Goal: Task Accomplishment & Management: Manage account settings

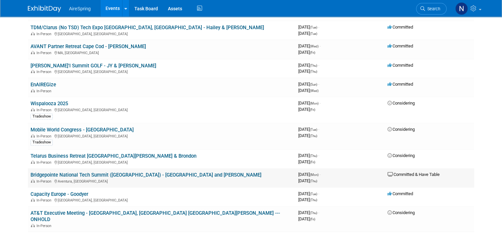
scroll to position [332, 0]
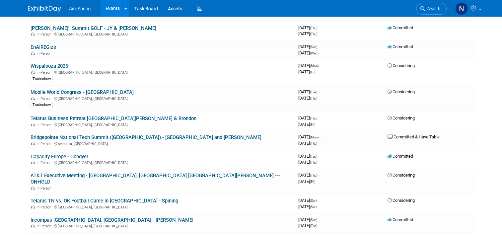
click at [104, 134] on link "Bridgepointe National Tech Summit ([GEOGRAPHIC_DATA]) - [GEOGRAPHIC_DATA] and […" at bounding box center [146, 137] width 231 height 6
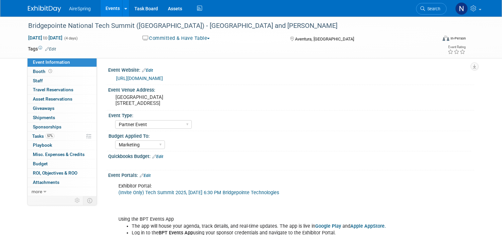
select select "Partner Event"
select select "Marketing"
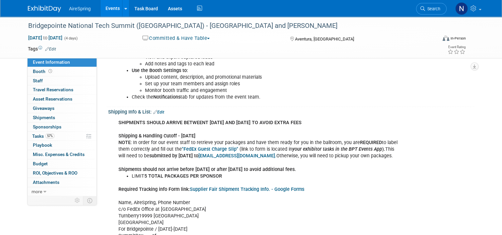
scroll to position [266, 0]
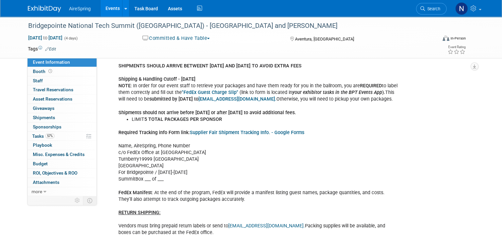
click at [209, 161] on div "SHIPMENTS SHOULD ARRIVE BETWEENT OCT 17TH AND OCT 20TH TO AVOID EXTRA FEES Ship…" at bounding box center [259, 205] width 290 height 293
drag, startPoint x: 157, startPoint y: 153, endPoint x: 160, endPoint y: 154, distance: 3.4
click at [160, 154] on div "SHIPMENTS SHOULD ARRIVE BETWEENT OCT 17TH AND OCT 20TH TO AVOID EXTRA FEES Ship…" at bounding box center [259, 205] width 290 height 293
drag, startPoint x: 115, startPoint y: 160, endPoint x: 158, endPoint y: 160, distance: 43.8
click at [158, 160] on div "SHIPMENTS SHOULD ARRIVE BETWEENT OCT 17TH AND OCT 20TH TO AVOID EXTRA FEES Ship…" at bounding box center [259, 205] width 290 height 293
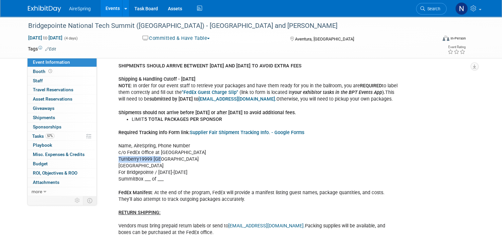
click at [158, 161] on div "SHIPMENTS SHOULD ARRIVE BETWEENT OCT 17TH AND OCT 20TH TO AVOID EXTRA FEES Ship…" at bounding box center [259, 205] width 290 height 293
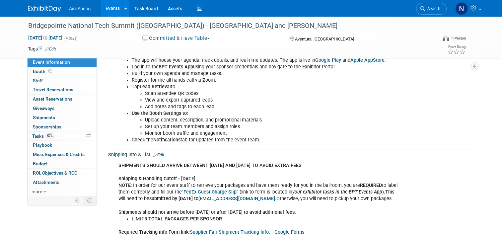
scroll to position [232, 0]
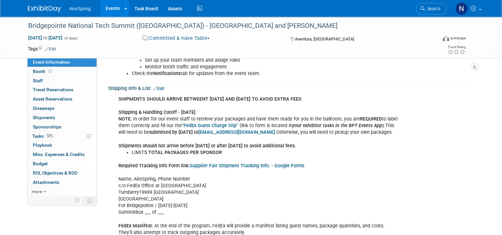
click at [202, 191] on div "SHIPMENTS SHOULD ARRIVE BETWEENT OCT 17TH AND OCT 20TH TO AVOID EXTRA FEES Ship…" at bounding box center [259, 239] width 290 height 293
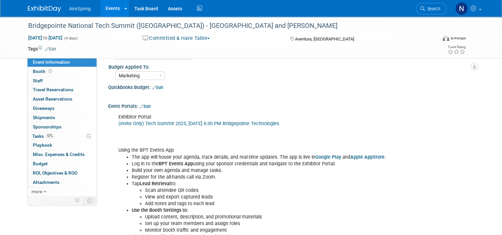
scroll to position [66, 0]
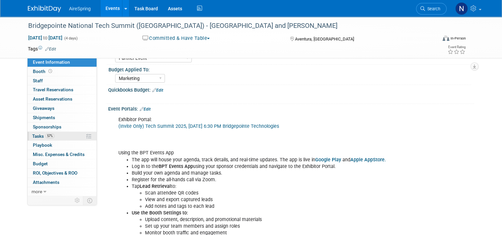
click at [49, 139] on link "57% Tasks 57%" at bounding box center [62, 136] width 69 height 9
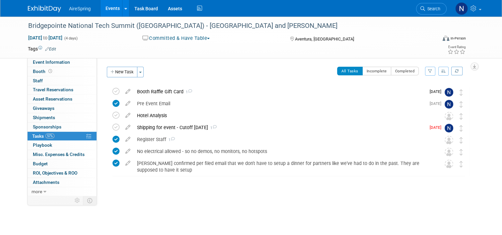
click at [118, 70] on button "New Task" at bounding box center [122, 72] width 31 height 11
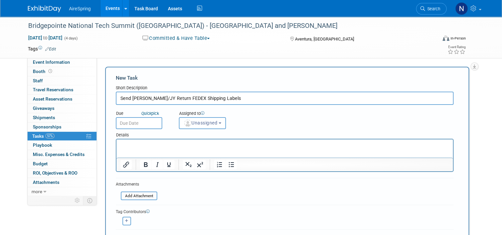
type input "Send Scott/JY Return FEDEX Shipping Labels"
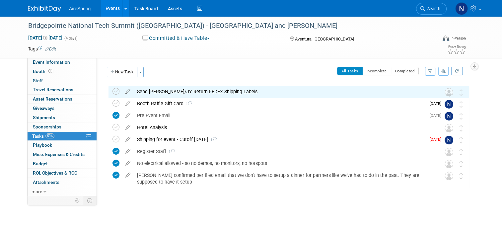
click at [122, 92] on icon at bounding box center [128, 90] width 12 height 8
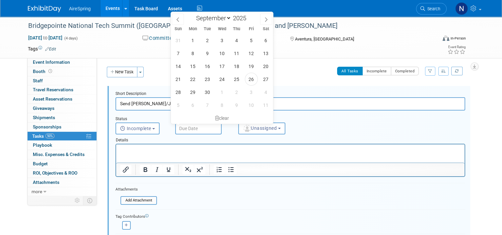
click at [185, 130] on input "text" at bounding box center [198, 129] width 46 height 12
click at [263, 18] on span at bounding box center [266, 19] width 12 height 11
select select "9"
click at [210, 67] on span "14" at bounding box center [207, 66] width 13 height 13
type input "Oct 14, 2025"
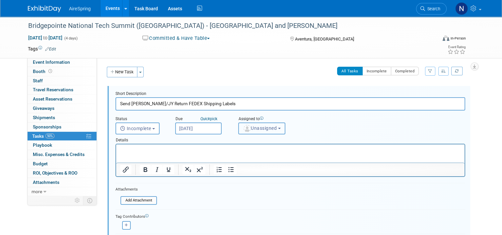
click at [249, 130] on span "Unassigned" at bounding box center [260, 128] width 34 height 5
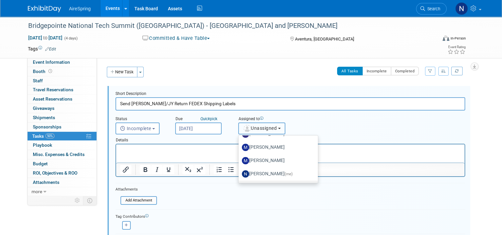
scroll to position [156, 0]
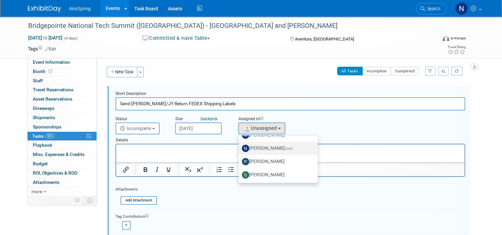
click at [252, 147] on label "Natalie Pyron (me)" at bounding box center [276, 148] width 69 height 11
click at [240, 147] on input "Natalie Pyron (me)" at bounding box center [237, 147] width 4 height 4
select select "cd28445e-66c1-440e-acf2-a156ad6158df"
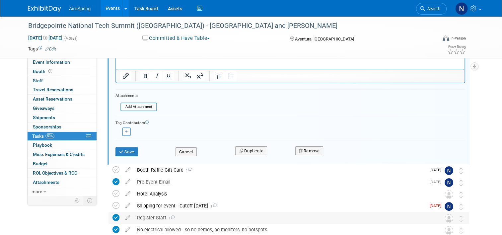
scroll to position [133, 0]
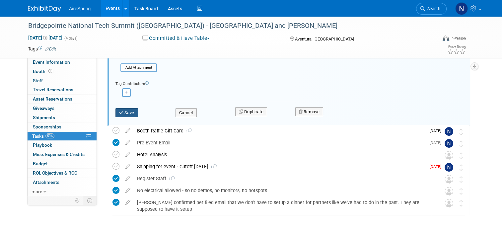
click at [128, 113] on button "Save" at bounding box center [127, 112] width 23 height 9
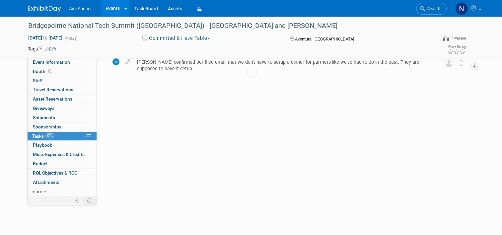
scroll to position [0, 0]
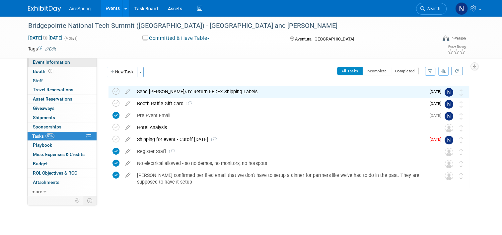
click at [48, 61] on span "Event Information" at bounding box center [51, 61] width 37 height 5
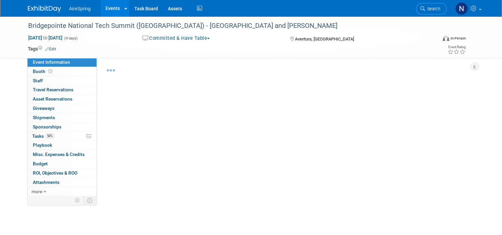
select select "Partner Event"
select select "Marketing"
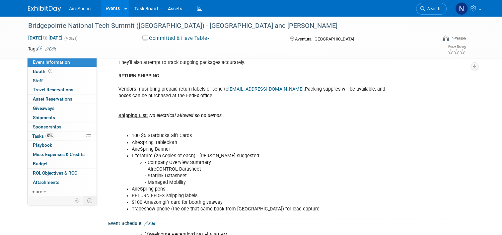
scroll to position [465, 0]
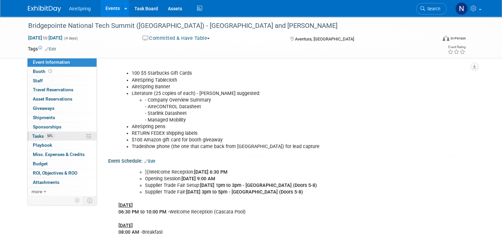
click at [72, 134] on link "50% Tasks 50%" at bounding box center [62, 136] width 69 height 9
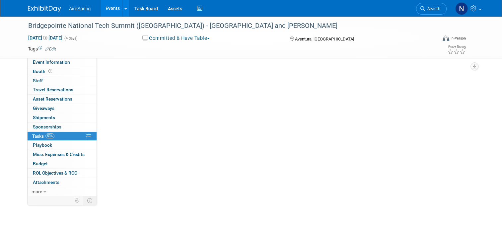
scroll to position [0, 0]
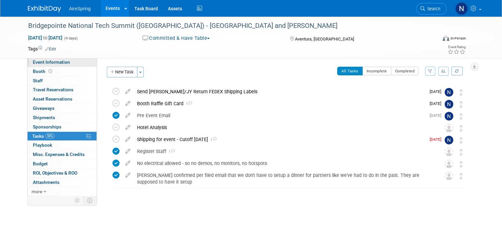
click at [56, 61] on span "Event Information" at bounding box center [51, 61] width 37 height 5
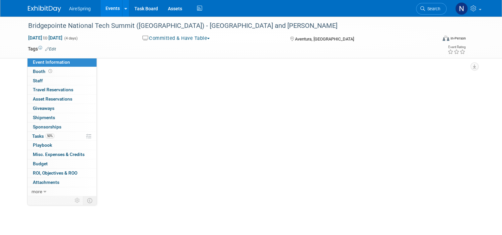
select select "Partner Event"
select select "Marketing"
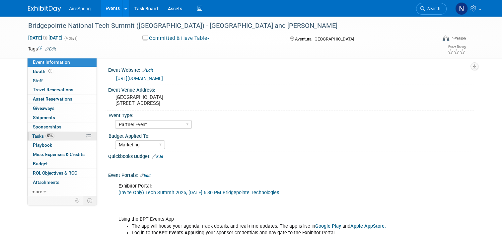
click at [66, 134] on link "50% Tasks 50%" at bounding box center [62, 136] width 69 height 9
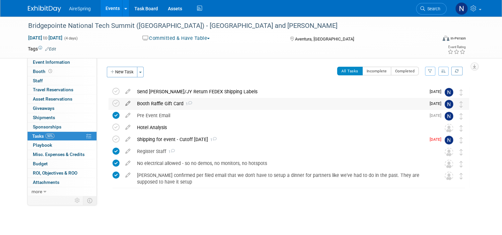
click at [129, 103] on icon at bounding box center [128, 102] width 12 height 8
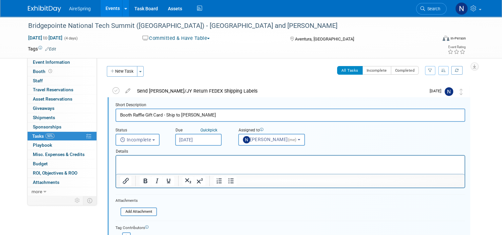
type input "Booth Raffle Gift Card - Ship to Scott"
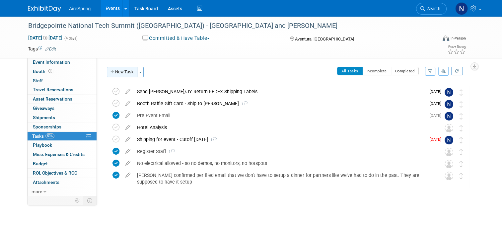
click at [126, 77] on button "New Task" at bounding box center [122, 72] width 31 height 11
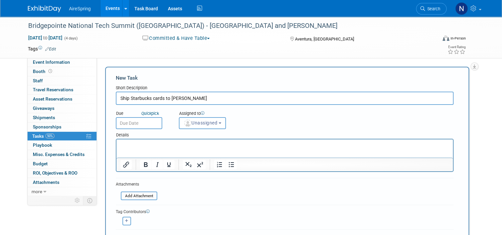
type input "Ship Starbucks cards to Scott"
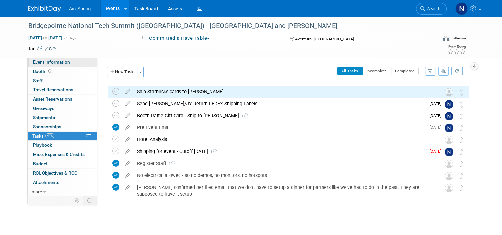
click at [73, 66] on link "Event Information" at bounding box center [62, 62] width 69 height 9
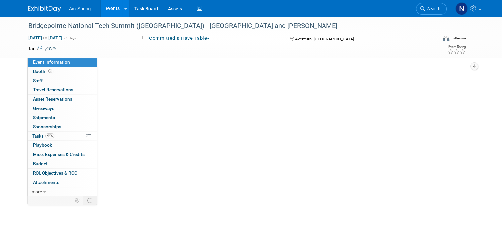
select select "Partner Event"
select select "Marketing"
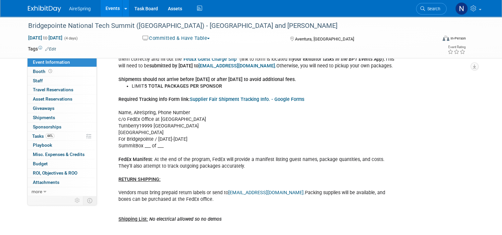
scroll to position [432, 0]
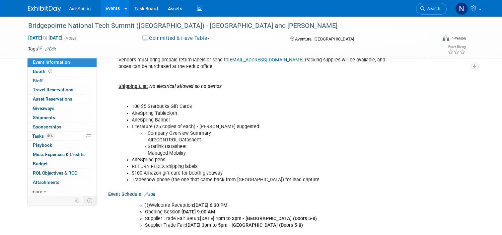
click at [205, 133] on li "- Company Overview Summary - AIreCONTROL Datasheet - Starlink Datasheet - Manag…" at bounding box center [272, 143] width 254 height 27
click at [205, 138] on li "- Company Overview Summary - AIreCONTROL Datasheet - Starlink Datasheet - Manag…" at bounding box center [272, 143] width 254 height 27
click at [195, 144] on li "- Company Overview Summary - AIreCONTROL Datasheet - Starlink Datasheet - Manag…" at bounding box center [272, 143] width 254 height 27
click at [195, 150] on li "- Company Overview Summary - AIreCONTROL Datasheet - Starlink Datasheet - Manag…" at bounding box center [272, 143] width 254 height 27
click at [233, 180] on li "Tradeshow phone (the one that came back from [GEOGRAPHIC_DATA]) for lead capture" at bounding box center [266, 180] width 268 height 7
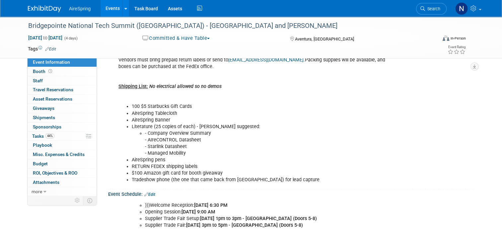
click at [102, 12] on link "Events" at bounding box center [113, 8] width 24 height 17
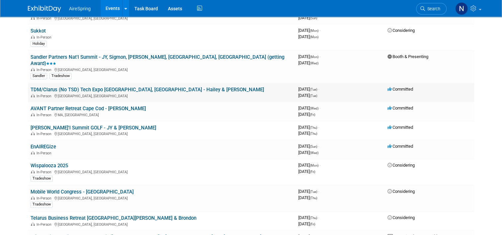
click at [133, 87] on link "TDM/Clarus (No TSD) Tech Expo [GEOGRAPHIC_DATA], [GEOGRAPHIC_DATA] - Hailey & […" at bounding box center [148, 90] width 234 height 6
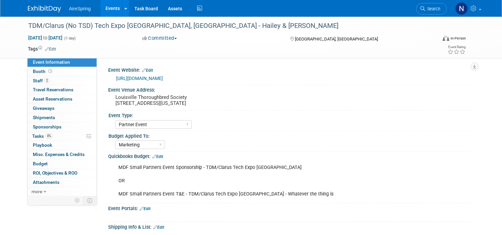
select select "Partner Event"
select select "Marketing"
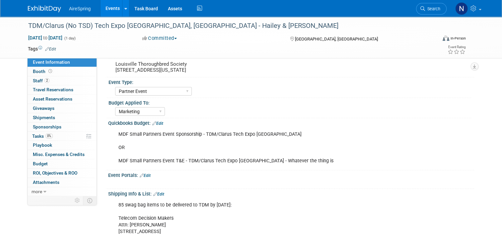
scroll to position [166, 0]
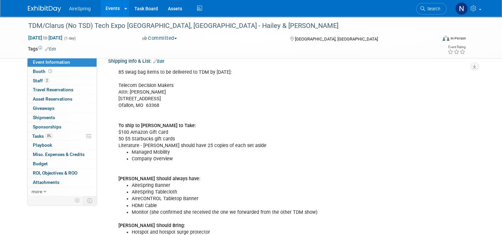
click at [166, 159] on li "Company Overview" at bounding box center [266, 159] width 268 height 7
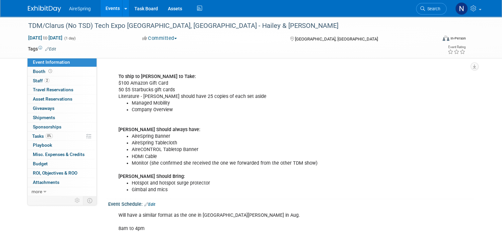
scroll to position [199, 0]
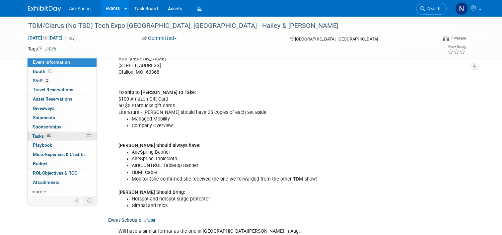
click at [70, 135] on link "0% Tasks 0%" at bounding box center [62, 136] width 69 height 9
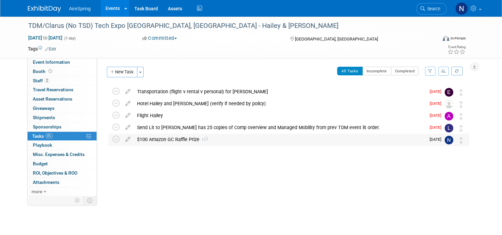
click at [178, 140] on div "$100 Amazon GC Raffle Prize 1" at bounding box center [280, 139] width 292 height 11
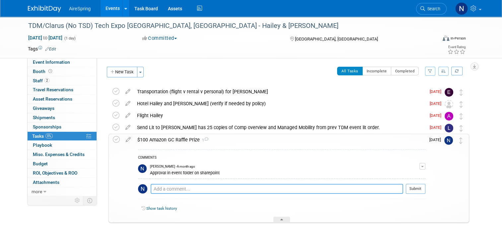
click at [241, 191] on textarea at bounding box center [277, 189] width 253 height 10
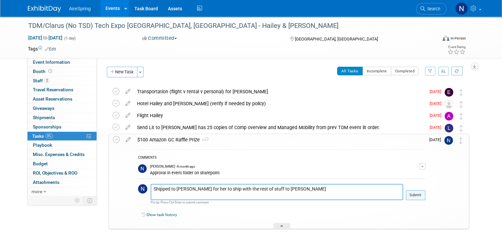
type textarea "Shipped to Lisa for her to ship with the rest of stuff to Terri"
click at [417, 194] on button "Submit" at bounding box center [416, 195] width 20 height 10
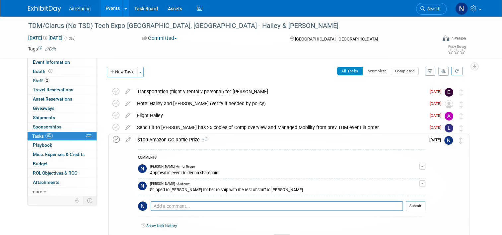
click at [113, 138] on icon at bounding box center [116, 139] width 7 height 7
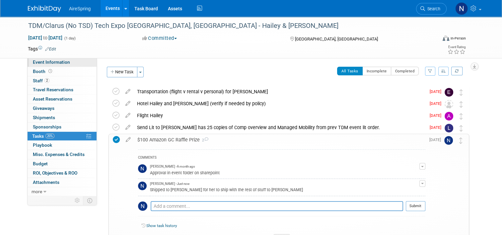
click at [40, 63] on span "Event Information" at bounding box center [51, 61] width 37 height 5
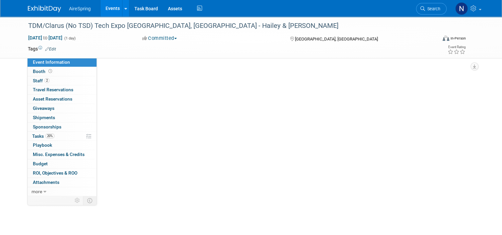
select select "Partner Event"
select select "Marketing"
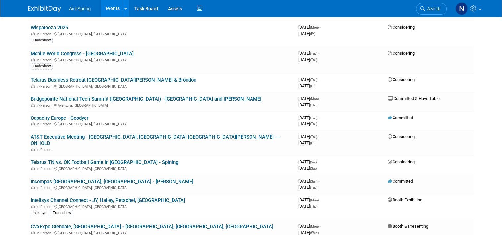
scroll to position [332, 0]
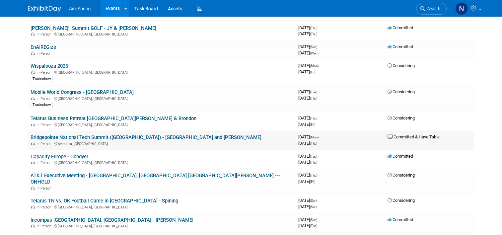
click at [122, 134] on link "Bridgepointe National Tech Summit ([GEOGRAPHIC_DATA]) - [GEOGRAPHIC_DATA] and […" at bounding box center [146, 137] width 231 height 6
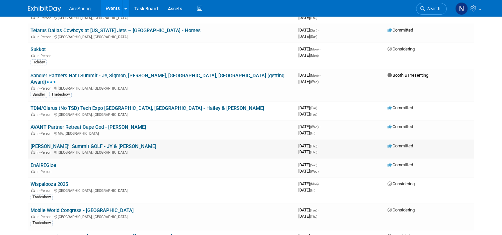
scroll to position [232, 0]
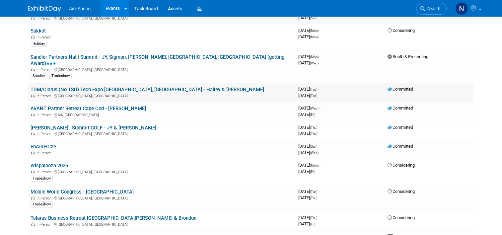
click at [127, 87] on link "TDM/Clarus (No TSD) Tech Expo [GEOGRAPHIC_DATA], [GEOGRAPHIC_DATA] - Hailey & […" at bounding box center [148, 90] width 234 height 6
click at [81, 87] on link "TDM/Clarus (No TSD) Tech Expo [GEOGRAPHIC_DATA], [GEOGRAPHIC_DATA] - Hailey & […" at bounding box center [148, 90] width 234 height 6
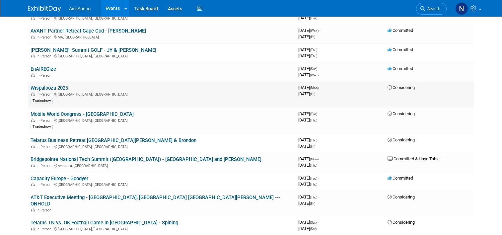
scroll to position [299, 0]
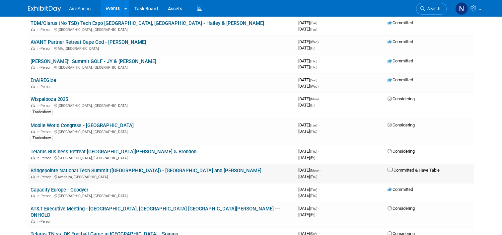
click at [72, 168] on link "Bridgepointe National Tech Summit ([GEOGRAPHIC_DATA]) - [GEOGRAPHIC_DATA] and […" at bounding box center [146, 171] width 231 height 6
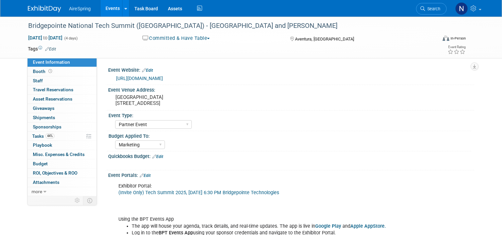
select select "Partner Event"
select select "Marketing"
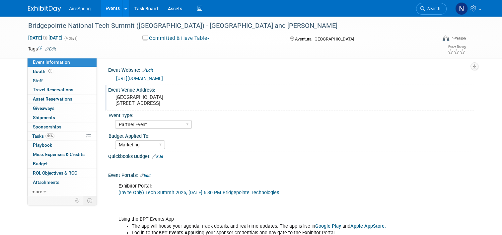
click at [182, 97] on pre "[GEOGRAPHIC_DATA] [STREET_ADDRESS]" at bounding box center [185, 100] width 138 height 12
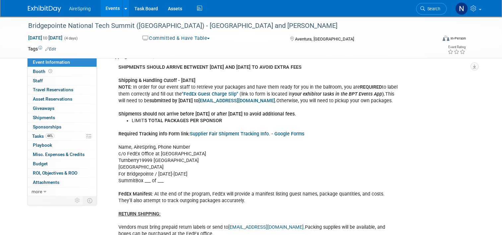
scroll to position [266, 0]
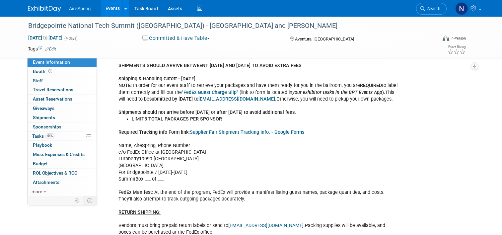
click at [201, 161] on div "SHIPMENTS SHOULD ARRIVE BETWEENT OCT 17TH AND OCT 20TH TO AVOID EXTRA FEES Ship…" at bounding box center [259, 205] width 290 height 293
drag, startPoint x: 201, startPoint y: 159, endPoint x: 133, endPoint y: 156, distance: 68.5
click at [133, 156] on div "SHIPMENTS SHOULD ARRIVE BETWEENT OCT 17TH AND OCT 20TH TO AVOID EXTRA FEES Ship…" at bounding box center [259, 205] width 290 height 293
click at [171, 181] on div "SHIPMENTS SHOULD ARRIVE BETWEENT OCT 17TH AND OCT 20TH TO AVOID EXTRA FEES Ship…" at bounding box center [259, 205] width 290 height 293
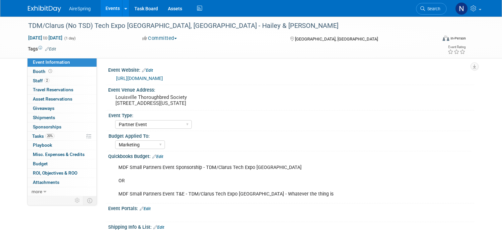
select select "Partner Event"
select select "Marketing"
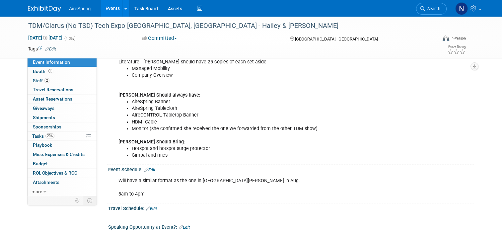
scroll to position [266, 0]
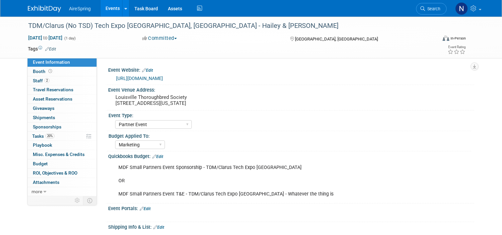
select select "Partner Event"
select select "Marketing"
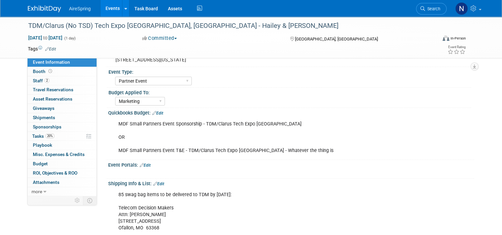
scroll to position [66, 0]
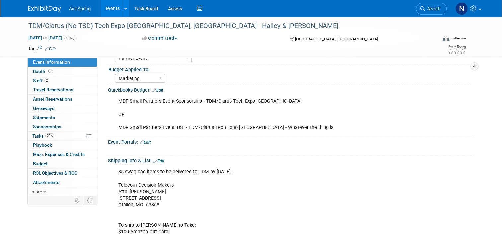
click at [156, 160] on link "Edit" at bounding box center [158, 161] width 11 height 5
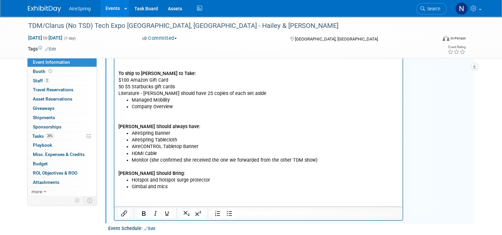
scroll to position [232, 0]
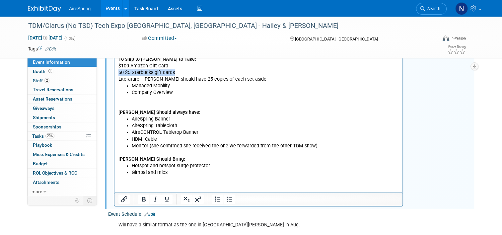
drag, startPoint x: 179, startPoint y: 73, endPoint x: 118, endPoint y: 71, distance: 60.8
click at [118, 71] on html "85 swag bag items to be delivered to TDM by Sept 29th: Telecom Decision Makers …" at bounding box center [259, 88] width 288 height 176
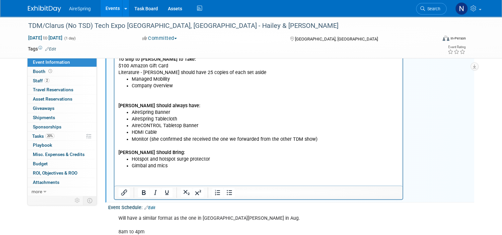
click at [173, 132] on li "HDMI Cable" at bounding box center [265, 132] width 267 height 7
click at [333, 140] on li "Monitor (she confirmed she received the one we forwarded from the other TDM sho…" at bounding box center [265, 139] width 267 height 7
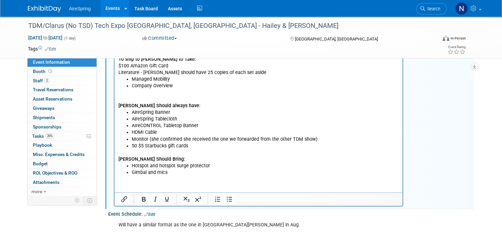
click at [235, 154] on p "Scott Should Bring:" at bounding box center [259, 155] width 281 height 13
click at [231, 146] on li "50 $5 Starbucks gift cards" at bounding box center [265, 146] width 267 height 7
click at [180, 85] on li "Company Overview" at bounding box center [265, 86] width 267 height 7
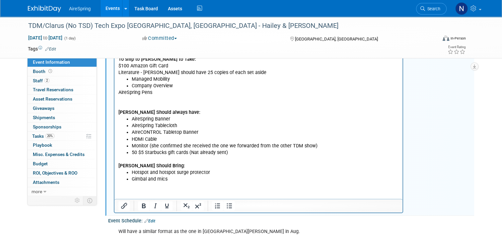
scroll to position [166, 0]
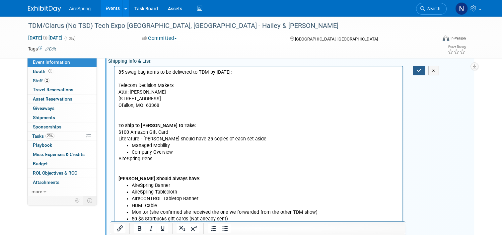
drag, startPoint x: 419, startPoint y: 66, endPoint x: 52, endPoint y: 24, distance: 368.7
click at [419, 66] on button "button" at bounding box center [419, 71] width 12 height 10
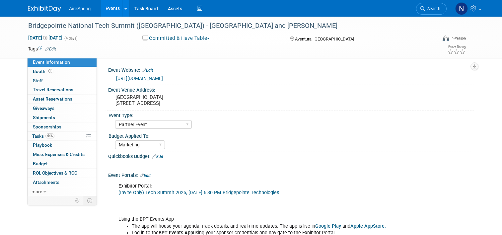
select select "Partner Event"
select select "Marketing"
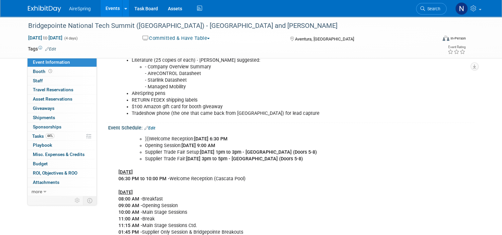
scroll to position [465, 0]
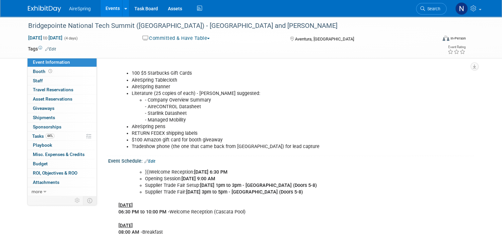
click at [180, 105] on li "- Company Overview Summary - AIreCONTROL Datasheet - Starlink Datasheet - Manag…" at bounding box center [272, 110] width 254 height 27
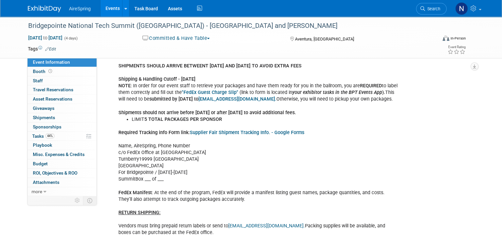
scroll to position [166, 0]
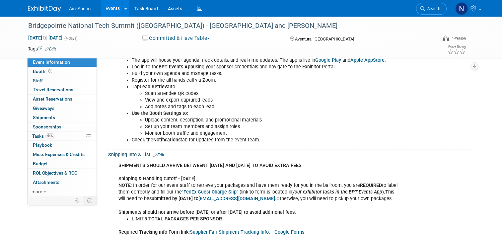
click at [157, 153] on link "Edit" at bounding box center [158, 155] width 11 height 5
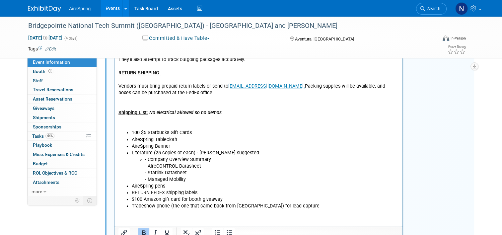
scroll to position [465, 0]
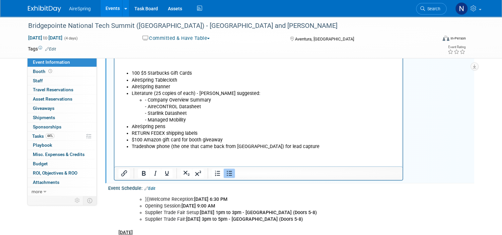
click at [205, 133] on li "RETURN FEDEX shipping labels" at bounding box center [265, 133] width 267 height 7
click at [229, 140] on li "$100 Amazon gift card for booth giveaway" at bounding box center [265, 140] width 267 height 7
click at [209, 130] on li "AireSpring pens" at bounding box center [265, 127] width 267 height 7
click at [206, 132] on li "RETURN FEDEX shipping labels" at bounding box center [265, 133] width 267 height 7
click at [219, 141] on li "$100 Amazon gift card for booth giveaway" at bounding box center [265, 140] width 267 height 7
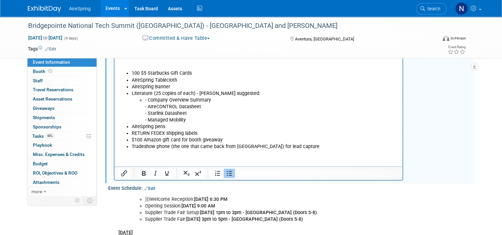
click at [223, 141] on li "$100 Amazon gift card for booth giveaway" at bounding box center [265, 140] width 267 height 7
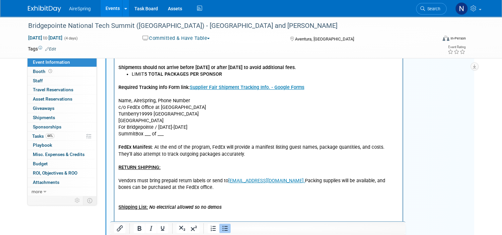
scroll to position [266, 0]
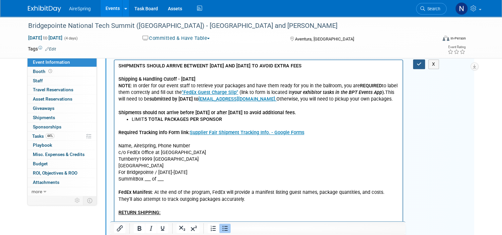
click at [425, 64] on button "button" at bounding box center [419, 64] width 12 height 10
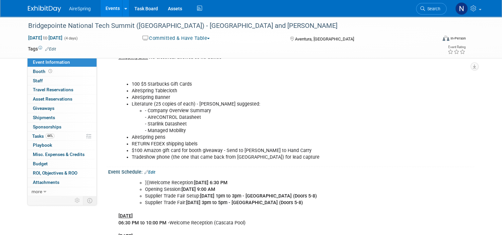
scroll to position [465, 0]
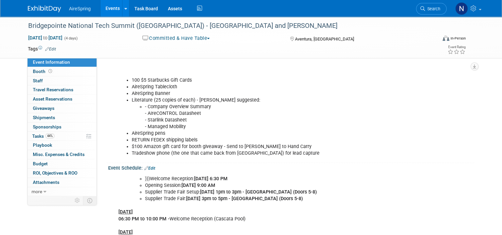
click at [154, 116] on li "- Company Overview Summary - AIreCONTROL Datasheet - Starlink Datasheet - Manag…" at bounding box center [272, 117] width 254 height 27
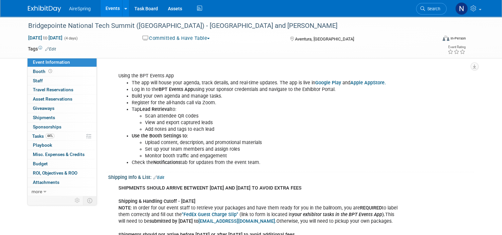
scroll to position [100, 0]
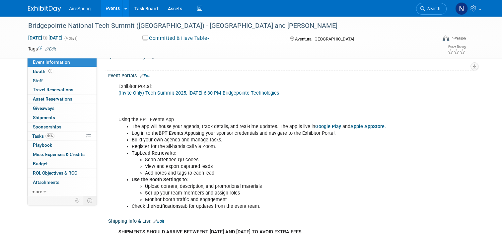
click at [146, 72] on div "Event Portals: Edit" at bounding box center [291, 75] width 366 height 9
click at [146, 74] on link "Edit" at bounding box center [145, 76] width 11 height 5
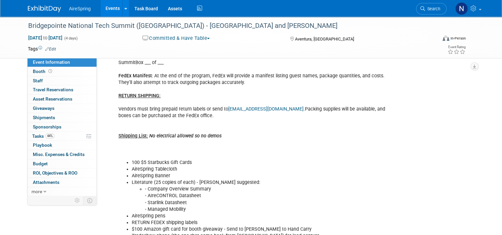
scroll to position [432, 0]
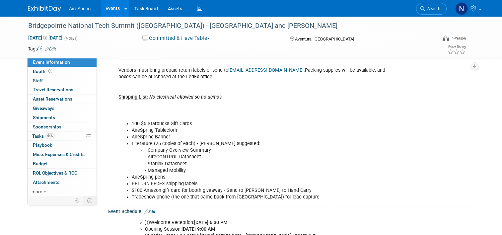
click at [228, 123] on li "100 $5 Starbucks Gift Cards" at bounding box center [266, 124] width 268 height 7
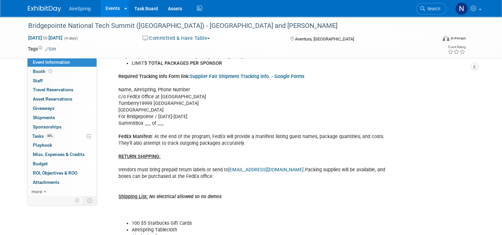
scroll to position [266, 0]
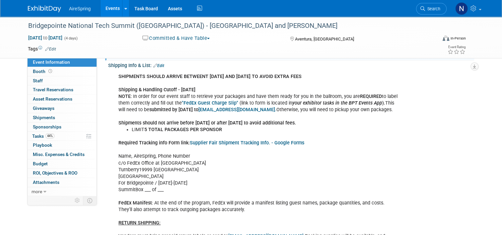
click at [159, 63] on link "Edit" at bounding box center [158, 65] width 11 height 5
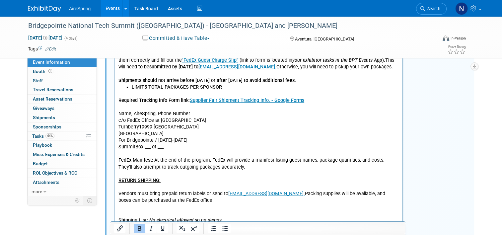
scroll to position [365, 0]
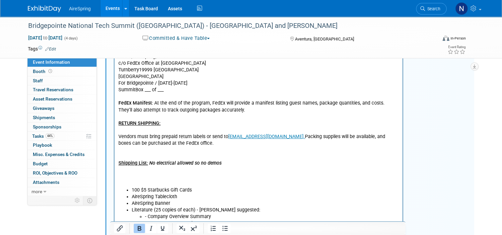
click at [218, 187] on li "100 $5 Starbucks Gift Cards" at bounding box center [265, 190] width 267 height 7
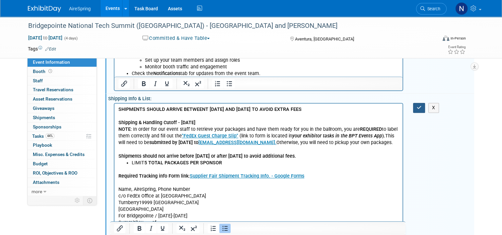
click at [422, 108] on icon "button" at bounding box center [419, 107] width 5 height 5
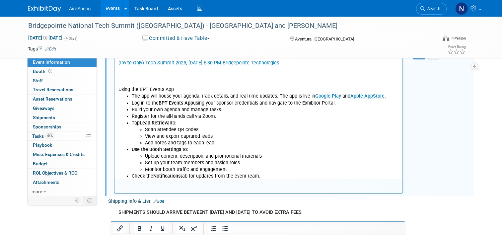
scroll to position [66, 0]
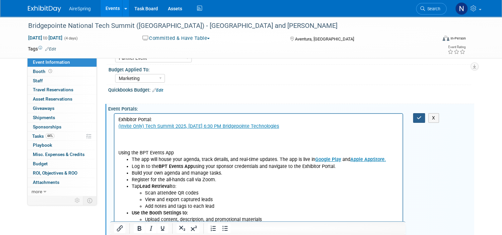
click at [426, 119] on button "button" at bounding box center [419, 118] width 12 height 10
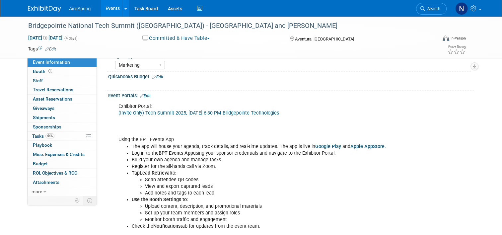
scroll to position [0, 0]
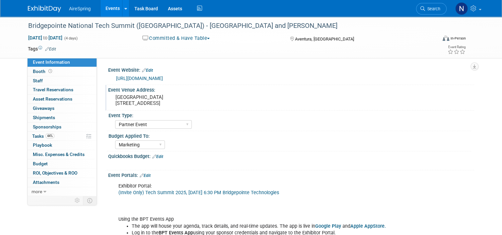
click at [113, 105] on div "[GEOGRAPHIC_DATA] [STREET_ADDRESS]" at bounding box center [184, 100] width 143 height 15
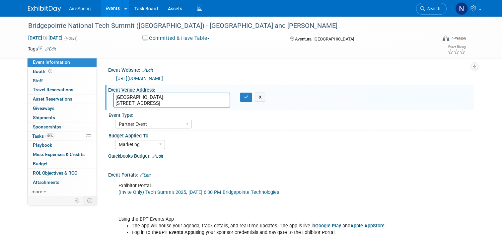
drag, startPoint x: 110, startPoint y: 104, endPoint x: 226, endPoint y: 107, distance: 116.3
click at [226, 107] on textarea "[GEOGRAPHIC_DATA] [STREET_ADDRESS]" at bounding box center [171, 100] width 117 height 15
click at [244, 98] on icon "button" at bounding box center [246, 97] width 5 height 4
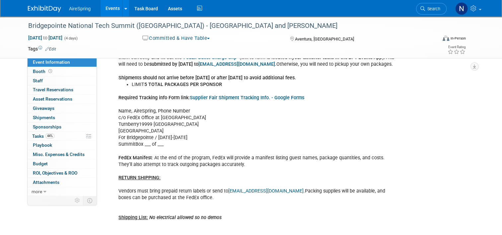
scroll to position [199, 0]
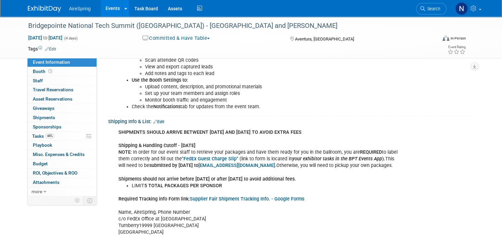
click at [156, 120] on link "Edit" at bounding box center [158, 122] width 11 height 5
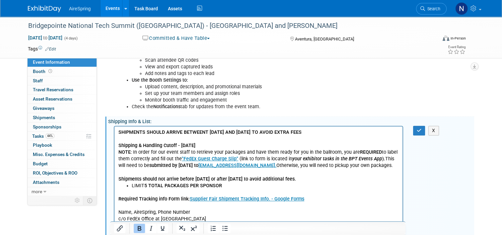
scroll to position [0, 0]
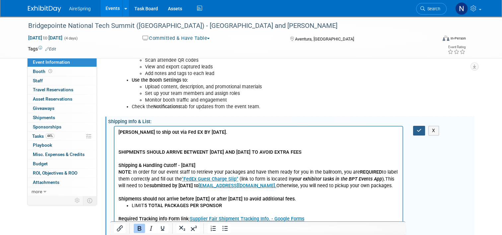
click at [418, 126] on button "button" at bounding box center [419, 131] width 12 height 10
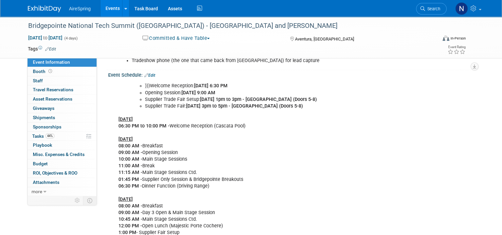
scroll to position [498, 0]
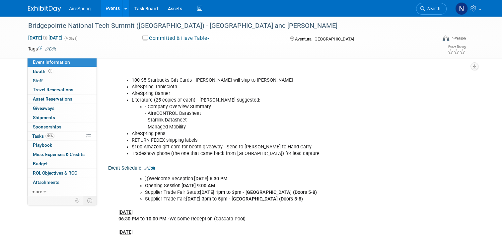
click at [106, 8] on link "Events" at bounding box center [113, 8] width 24 height 17
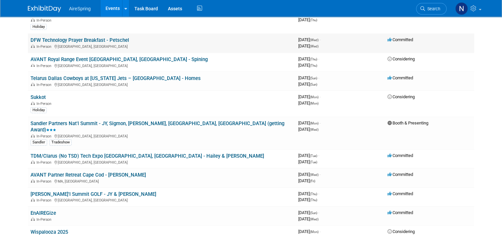
scroll to position [299, 0]
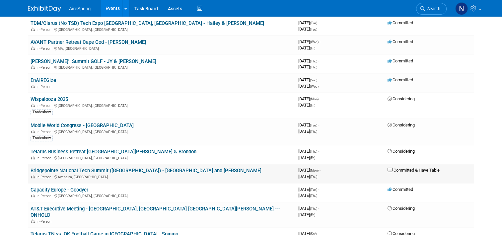
click at [102, 168] on link "Bridgepointe National Tech Summit ([GEOGRAPHIC_DATA]) - [GEOGRAPHIC_DATA] and […" at bounding box center [146, 171] width 231 height 6
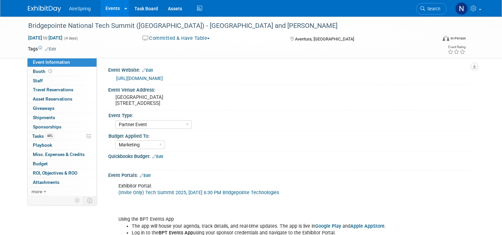
select select "Partner Event"
select select "Marketing"
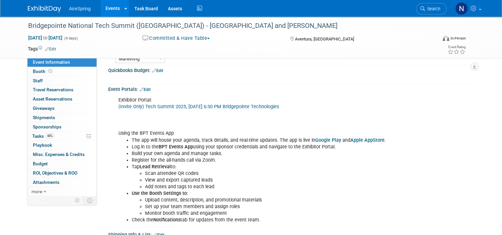
scroll to position [100, 0]
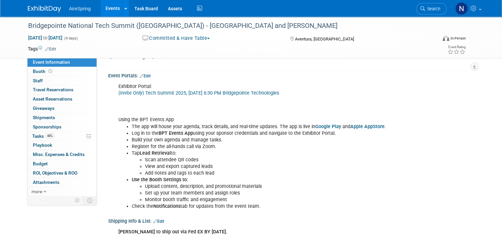
click at [266, 92] on link "(Invite Only) Tech Summit 2025, Sun, Oct 19th, 2025 @ 6:30 PM Bridgepointe Tech…" at bounding box center [199, 93] width 161 height 6
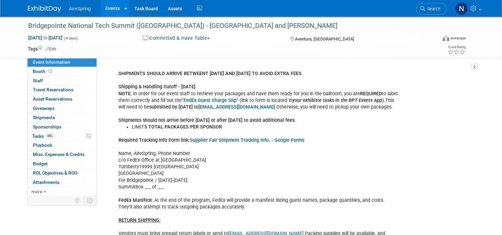
scroll to position [199, 0]
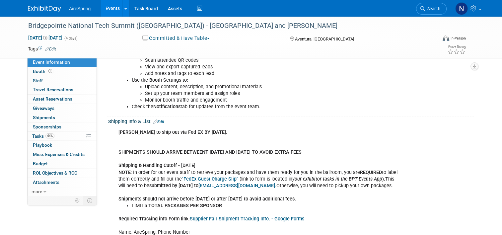
click at [102, 5] on link "Events" at bounding box center [113, 8] width 24 height 17
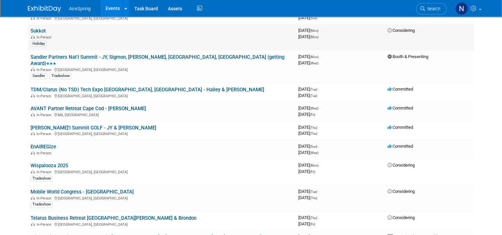
scroll to position [365, 0]
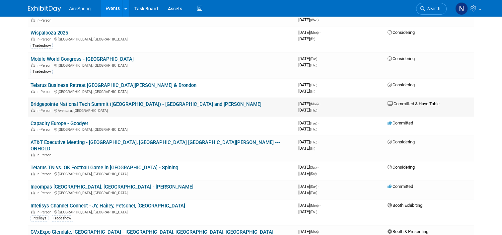
click at [101, 101] on link "Bridgepointe National Tech Summit ([GEOGRAPHIC_DATA]) - [GEOGRAPHIC_DATA] and […" at bounding box center [146, 104] width 231 height 6
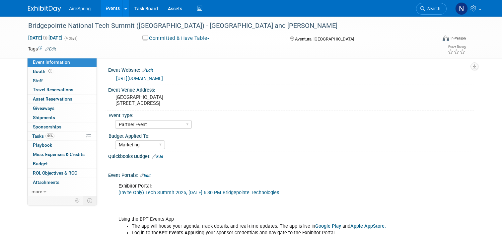
select select "Partner Event"
select select "Marketing"
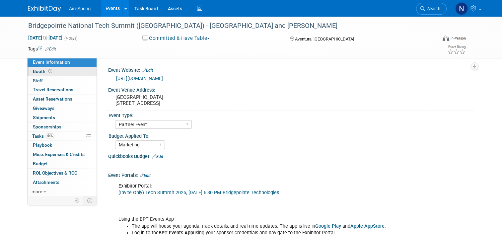
click at [52, 73] on link "Booth" at bounding box center [62, 71] width 69 height 9
